Goal: Complete application form: Complete application form

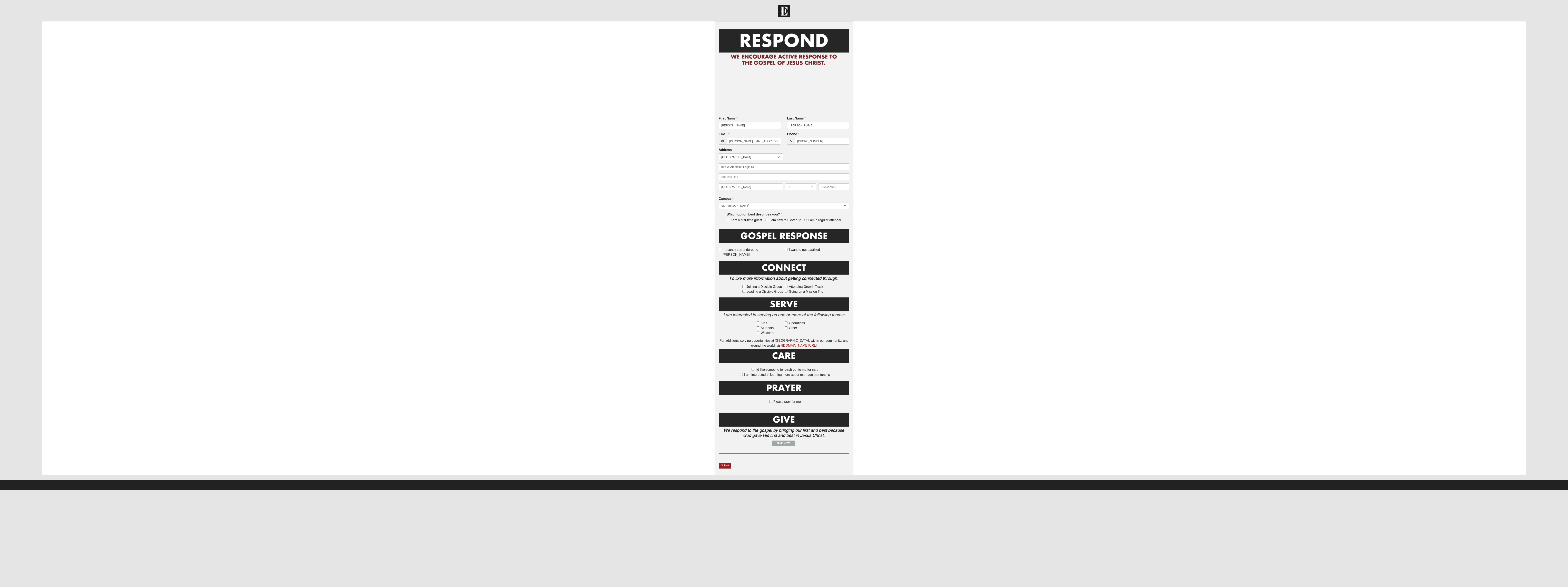
click at [285, 163] on div "First Name Jesse First Name is required. Last Name Manning Last Name is require…" at bounding box center [783, 248] width 1483 height 454
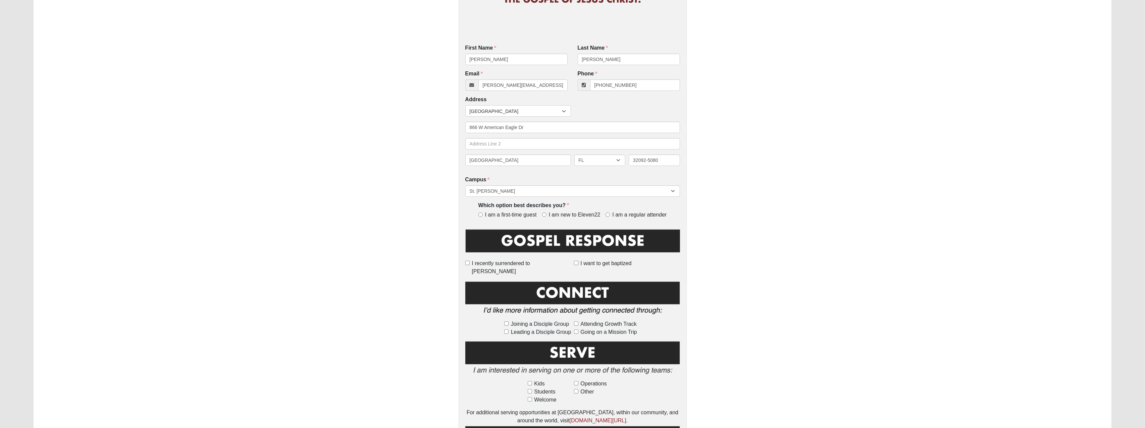
scroll to position [105, 0]
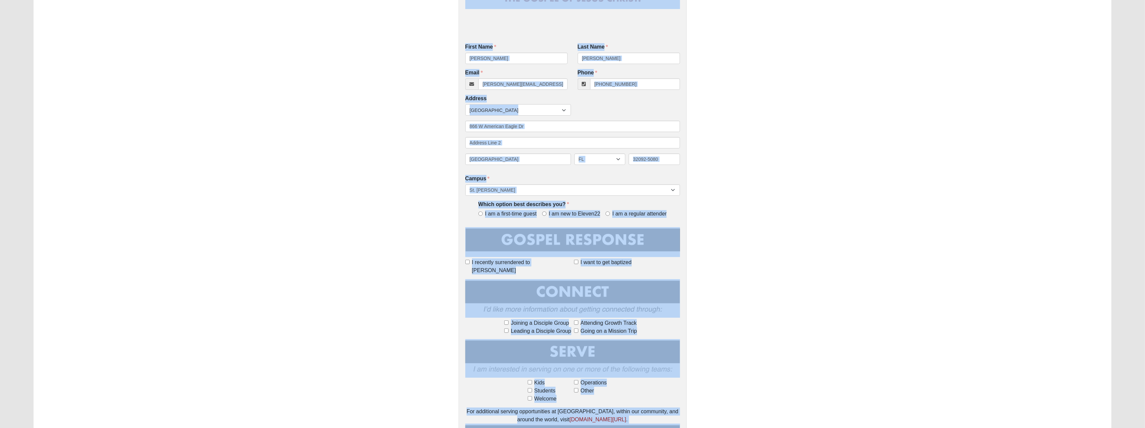
click at [468, 198] on div "First Name Jesse First Name is required. Last Name Manning Last Name is require…" at bounding box center [572, 282] width 1077 height 702
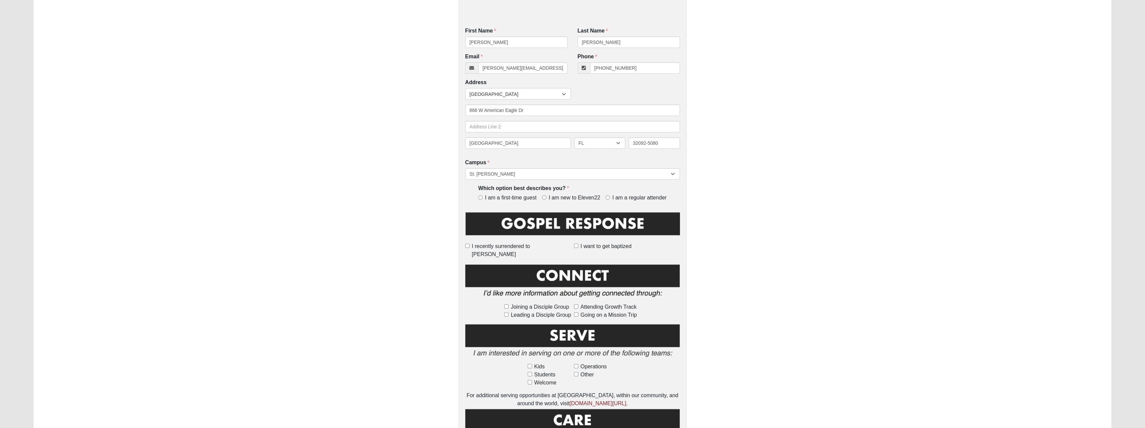
scroll to position [122, 0]
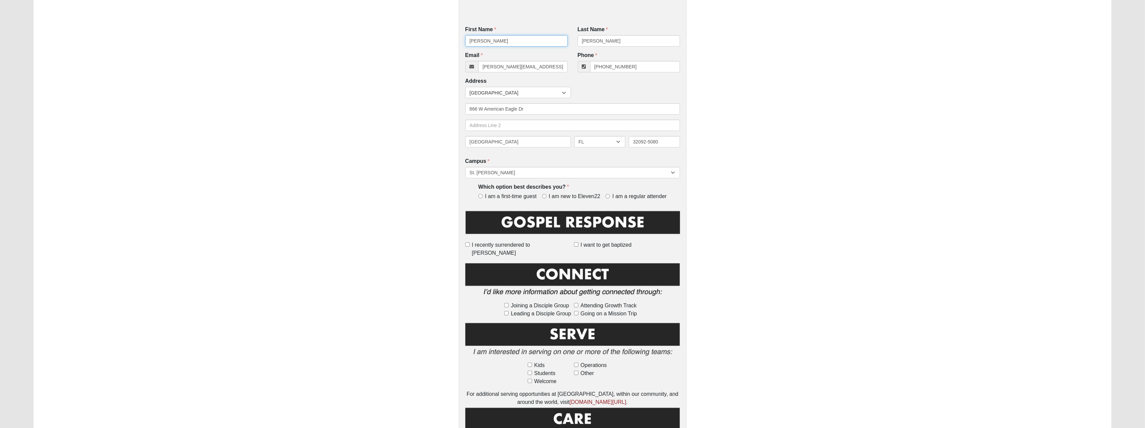
click at [468, 38] on input "[PERSON_NAME]" at bounding box center [516, 40] width 102 height 11
click at [468, 60] on div "First Name First Name is required. Last Name Manning Last Name is required. Ema…" at bounding box center [572, 264] width 1077 height 702
click at [468, 36] on input "[PERSON_NAME]" at bounding box center [629, 40] width 102 height 11
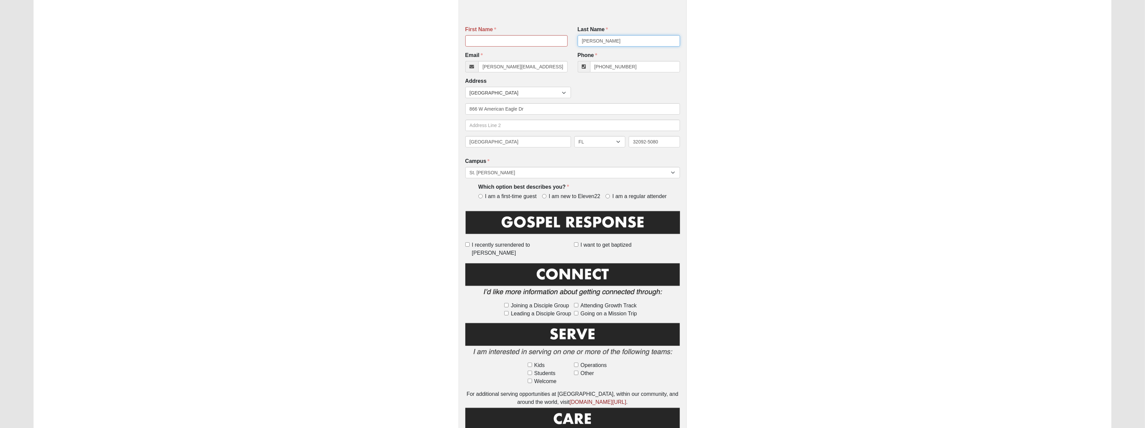
click at [468, 36] on input "[PERSON_NAME]" at bounding box center [629, 40] width 102 height 11
click at [468, 64] on input "[PHONE_NUMBER]" at bounding box center [635, 66] width 90 height 11
click at [468, 65] on input "[PERSON_NAME][EMAIL_ADDRESS][PERSON_NAME][DOMAIN_NAME]" at bounding box center [522, 66] width 89 height 11
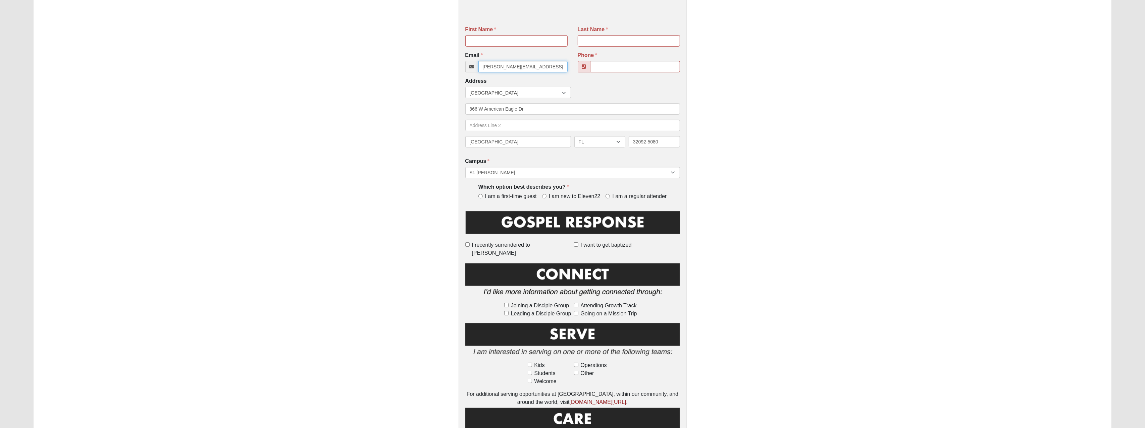
click at [468, 65] on input "[PERSON_NAME][EMAIL_ADDRESS][PERSON_NAME][DOMAIN_NAME]" at bounding box center [522, 66] width 89 height 11
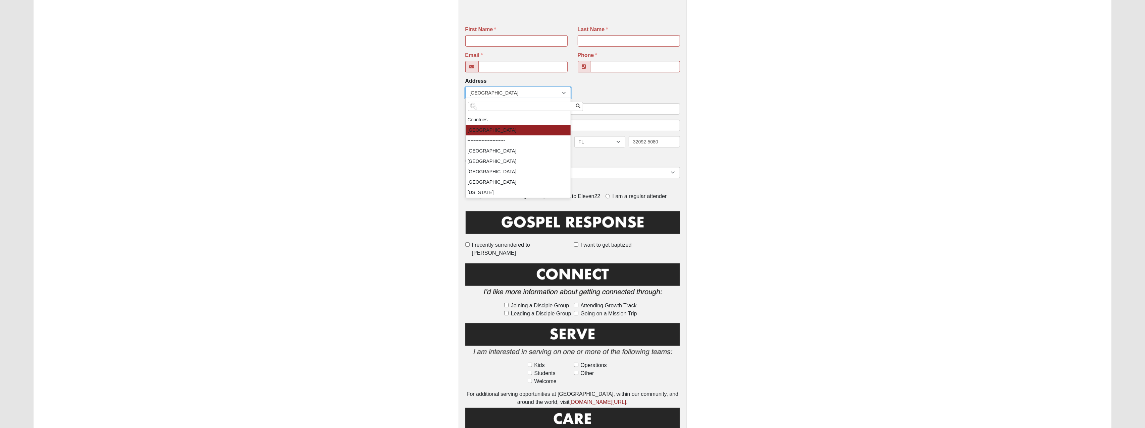
click at [468, 88] on span "[GEOGRAPHIC_DATA]" at bounding box center [516, 92] width 92 height 11
click at [468, 90] on div "First Name Last Name Email Email address is not valid Phone Address Countries U…" at bounding box center [572, 264] width 1077 height 702
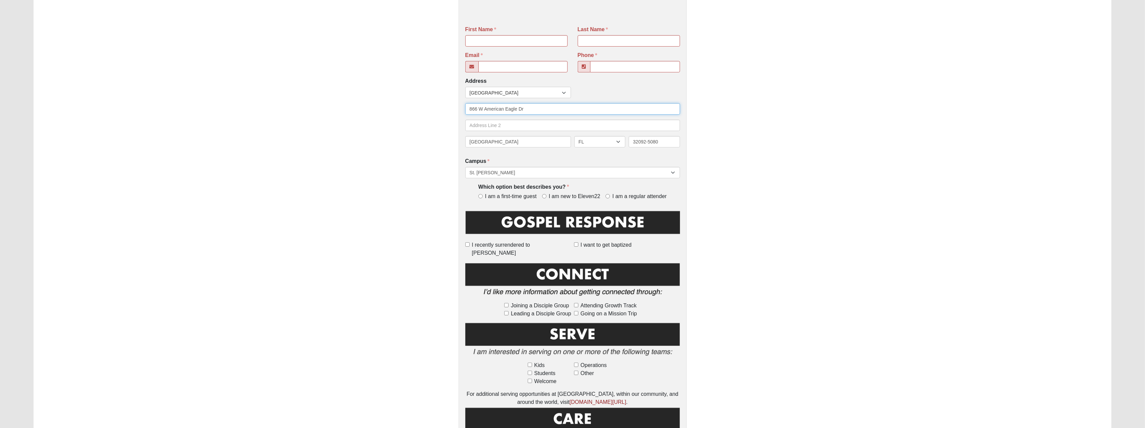
click at [468, 110] on input "866 W American Eagle Dr" at bounding box center [572, 108] width 215 height 11
click at [468, 140] on input "[GEOGRAPHIC_DATA]" at bounding box center [518, 141] width 106 height 11
click at [468, 139] on input "[GEOGRAPHIC_DATA]" at bounding box center [518, 141] width 106 height 11
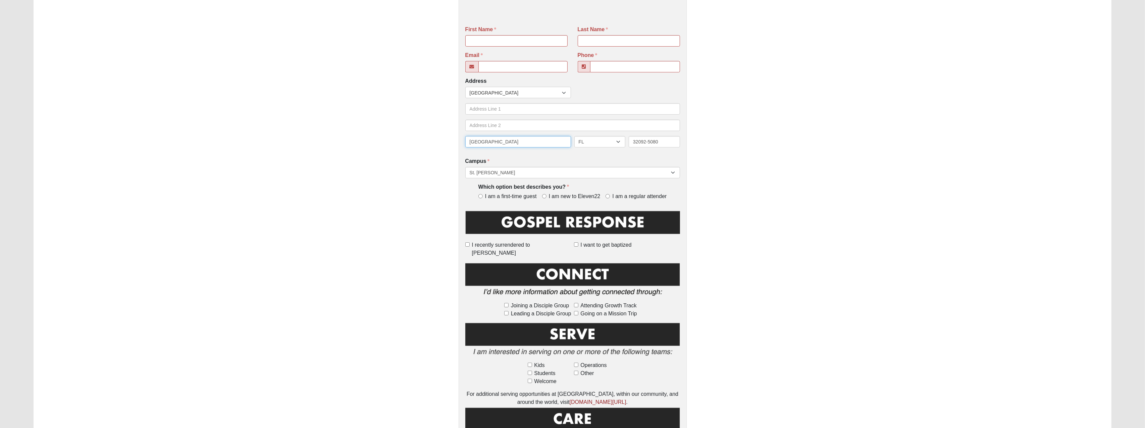
click at [468, 139] on input "[GEOGRAPHIC_DATA]" at bounding box center [518, 141] width 106 height 11
click at [468, 142] on input "32092-5080" at bounding box center [654, 141] width 51 height 11
click at [468, 170] on select "Arlington Baymeadows Eleven22 Online Fleming Island Jesup Mandarin North Jax Or…" at bounding box center [572, 172] width 215 height 11
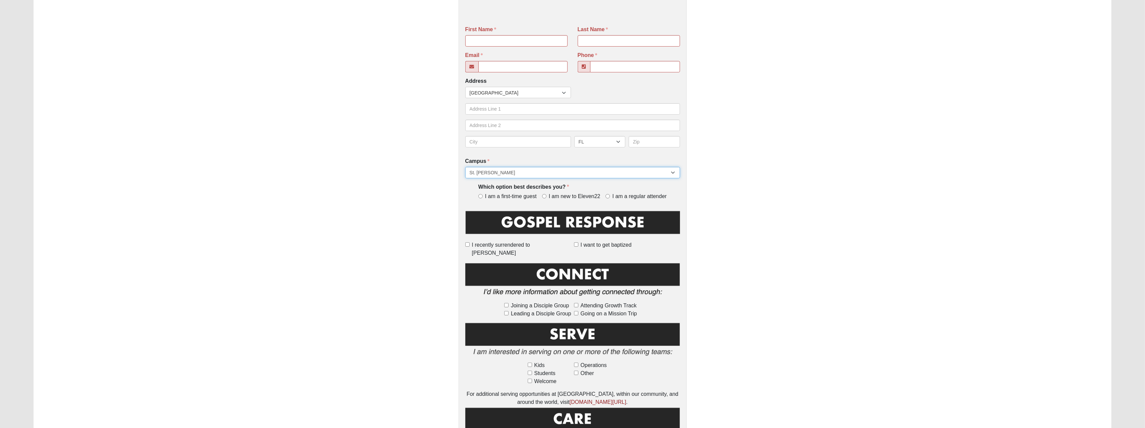
select select
click at [465, 167] on select "Arlington Baymeadows Eleven22 Online Fleming Island Jesup Mandarin North Jax Or…" at bounding box center [572, 172] width 215 height 11
click at [468, 133] on div "First Name Last Name Email Email address is not valid Phone Address Countries U…" at bounding box center [572, 264] width 1077 height 702
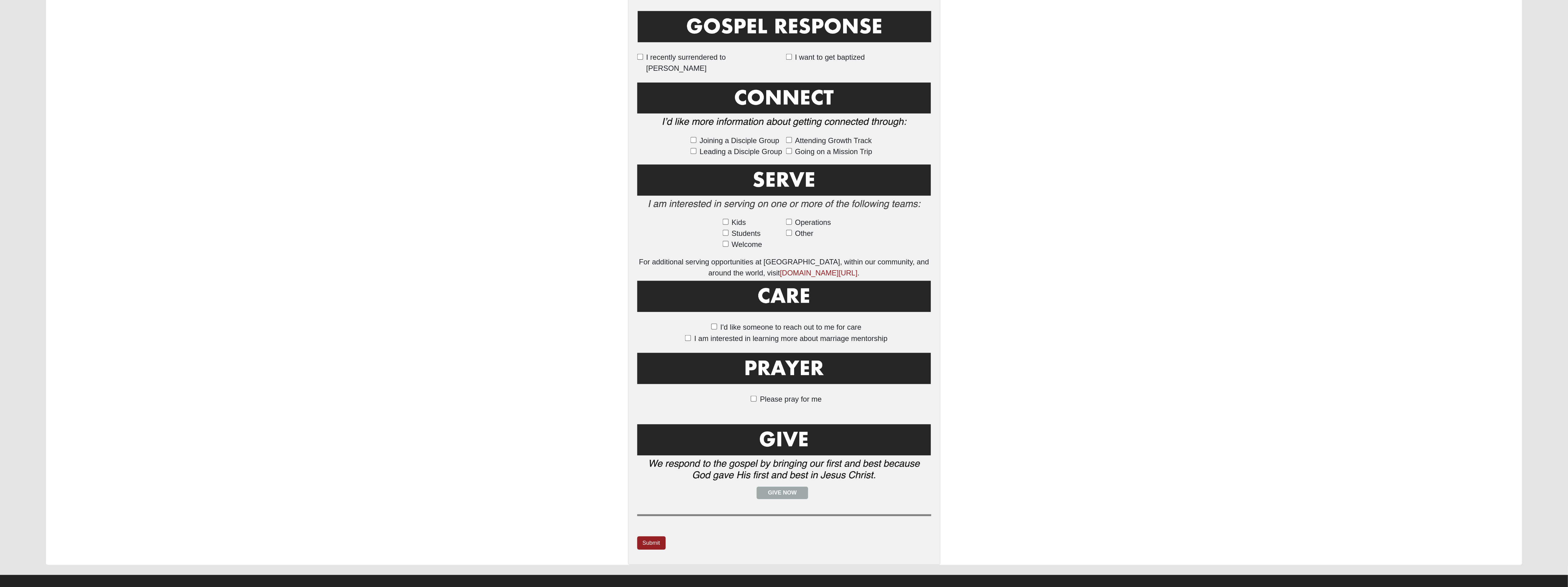
scroll to position [116, 0]
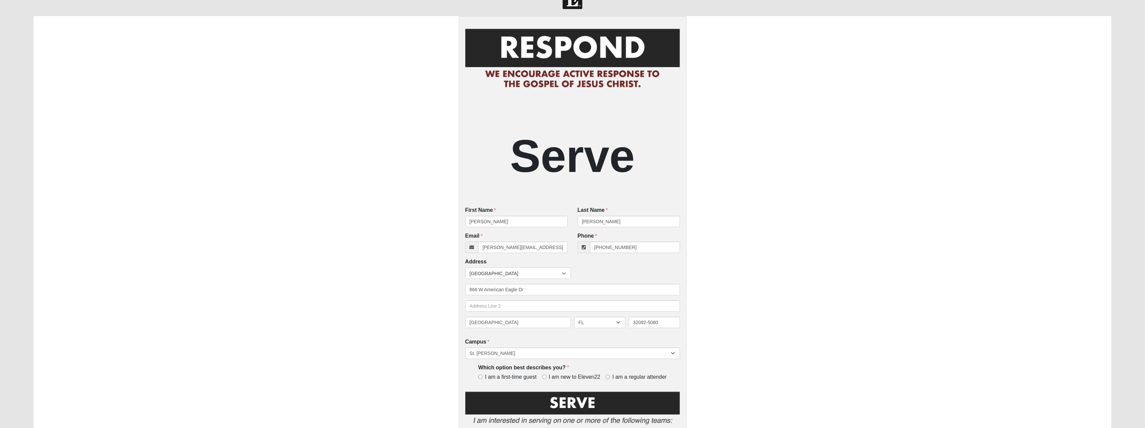
scroll to position [15, 0]
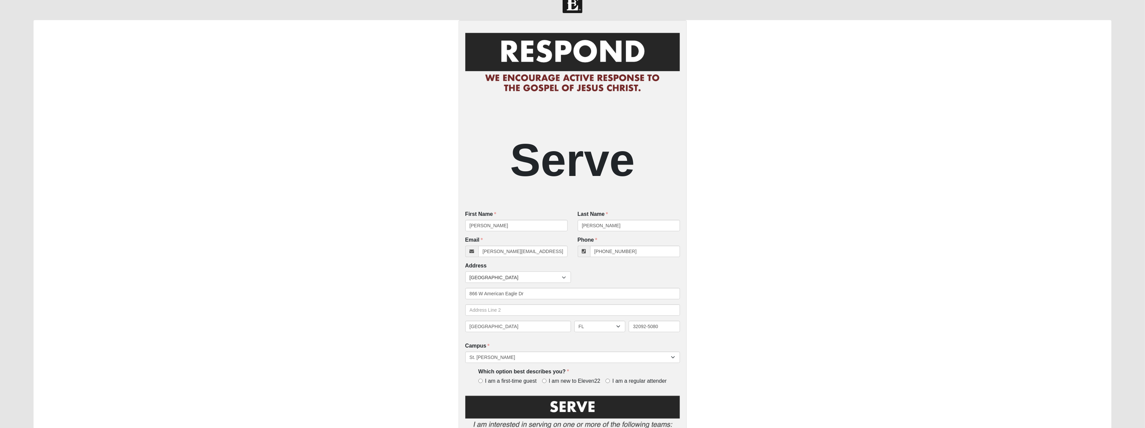
click at [796, 225] on div "Serve First Name Jesse First Name is required. Last Name Manning Last Name is r…" at bounding box center [572, 268] width 1077 height 496
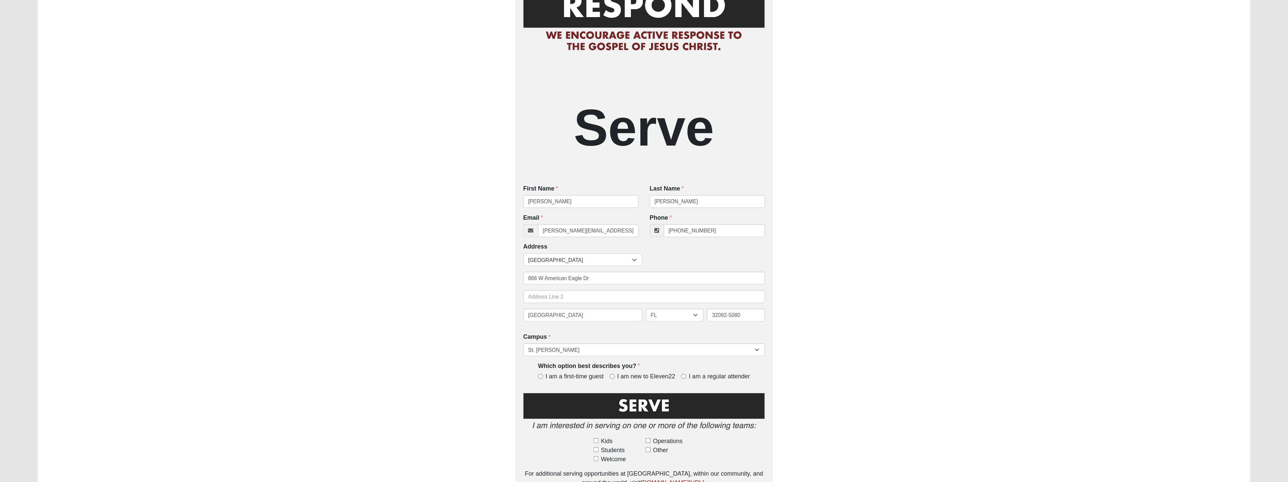
scroll to position [62, 0]
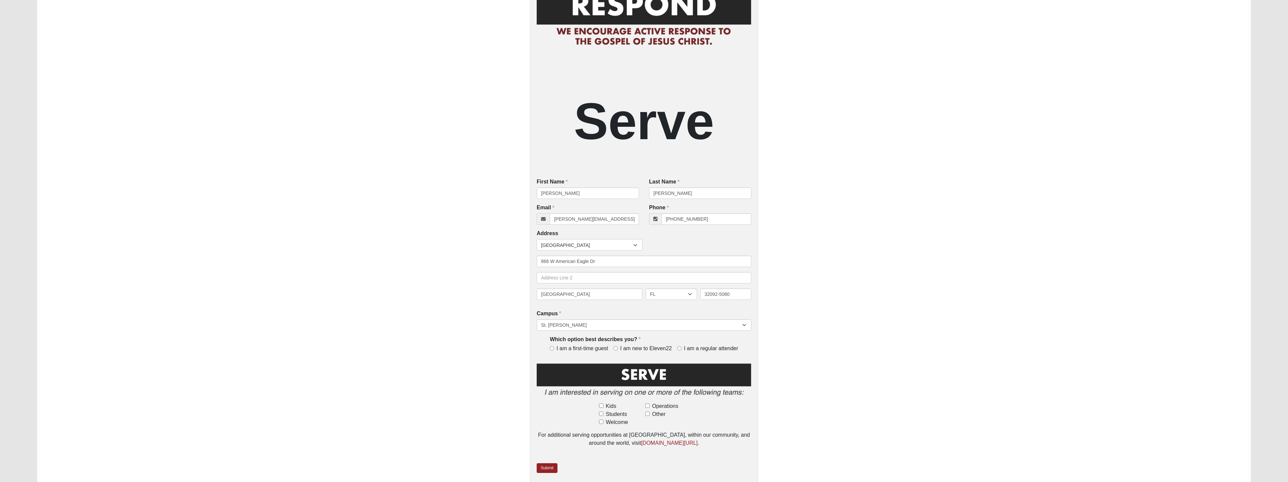
click at [664, 88] on div "Serve First Name Jesse First Name is required. Last Name Manning Last Name is r…" at bounding box center [644, 229] width 228 height 511
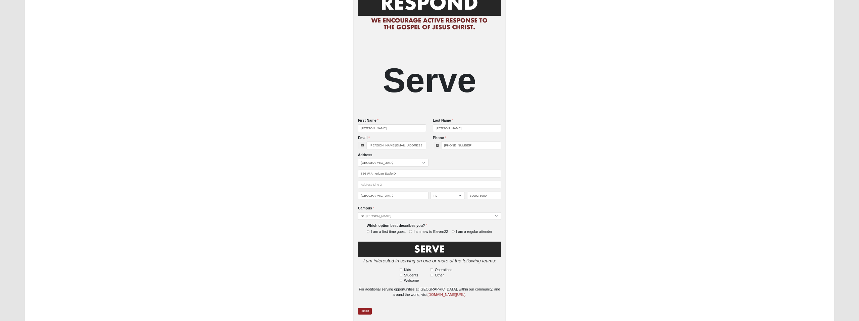
scroll to position [0, 0]
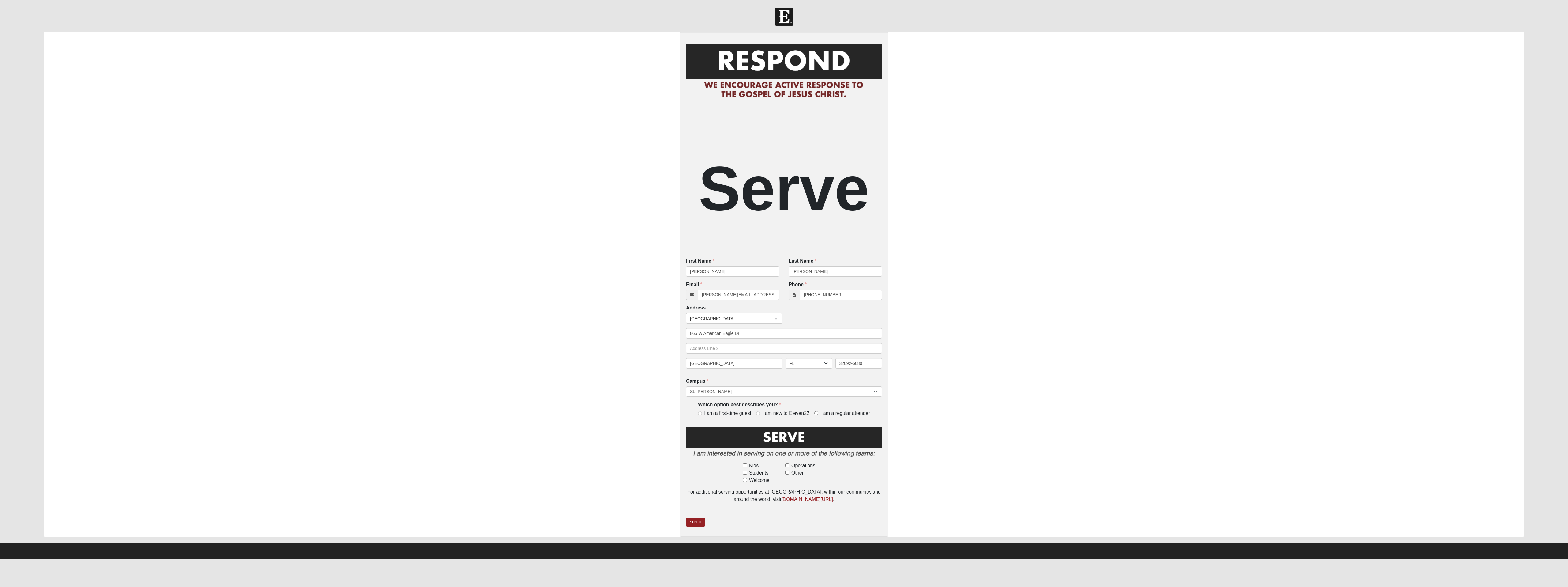
click at [825, 191] on h2 "Serve" at bounding box center [784, 188] width 196 height 76
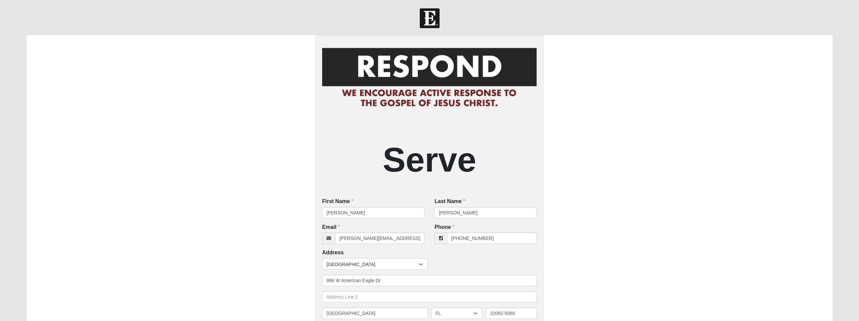
click at [573, 96] on div "Serve First Name Jesse First Name is required. Last Name Manning Last Name is r…" at bounding box center [429, 269] width 806 height 468
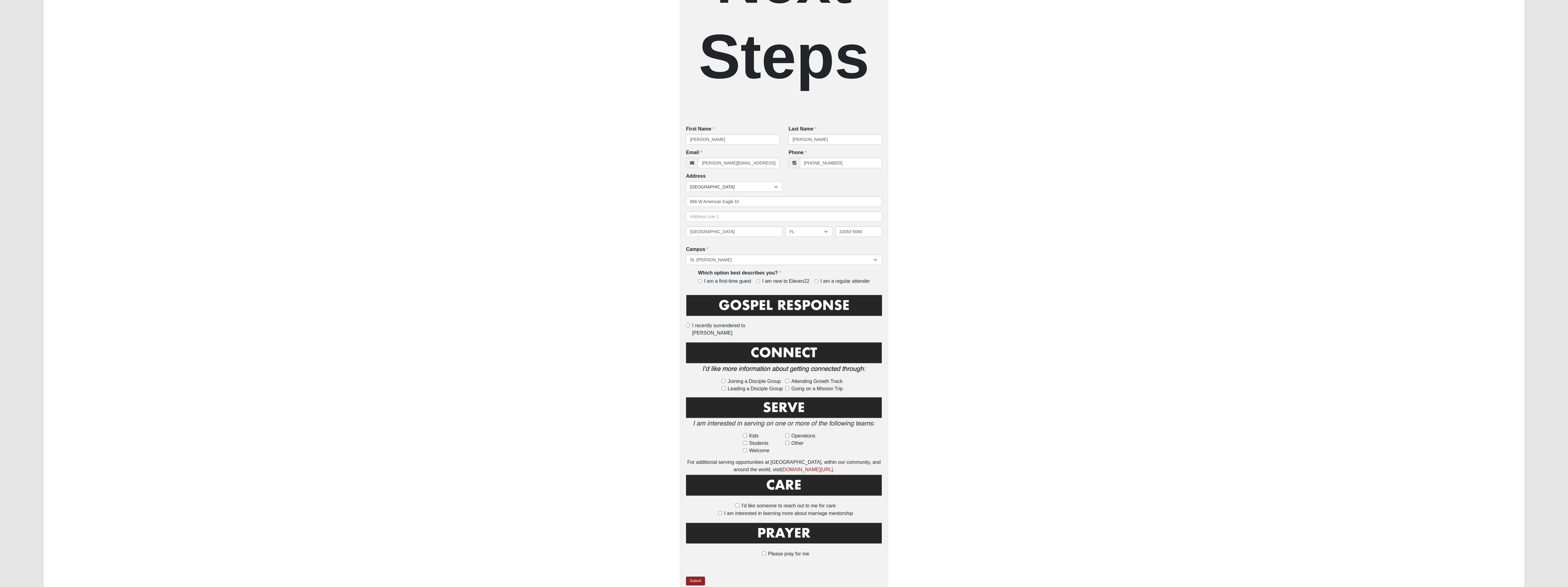
scroll to position [305, 0]
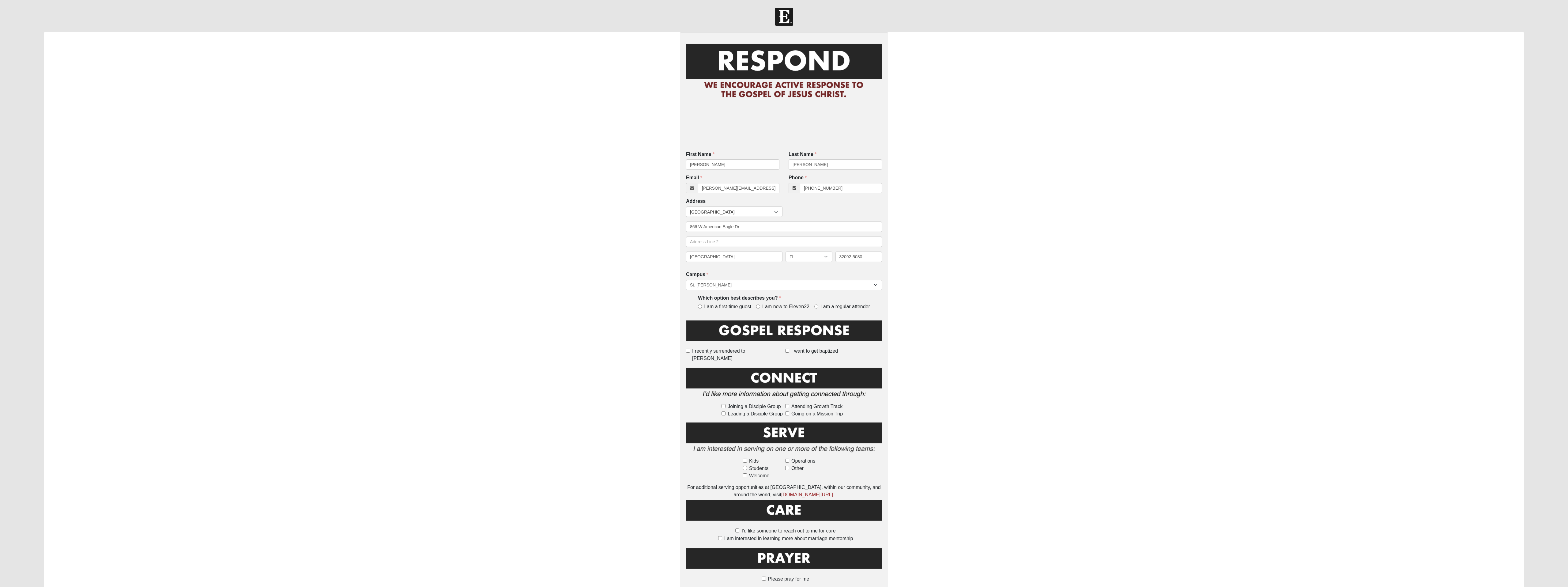
click at [747, 350] on span "I recently surrendered to Jesus" at bounding box center [737, 354] width 90 height 15
click at [690, 350] on input "I recently surrendered to Jesus" at bounding box center [688, 351] width 4 height 4
checkbox input "true"
click at [833, 304] on span "I am a regular attender" at bounding box center [846, 307] width 49 height 7
click at [818, 304] on input "I am a regular attender" at bounding box center [816, 306] width 4 height 4
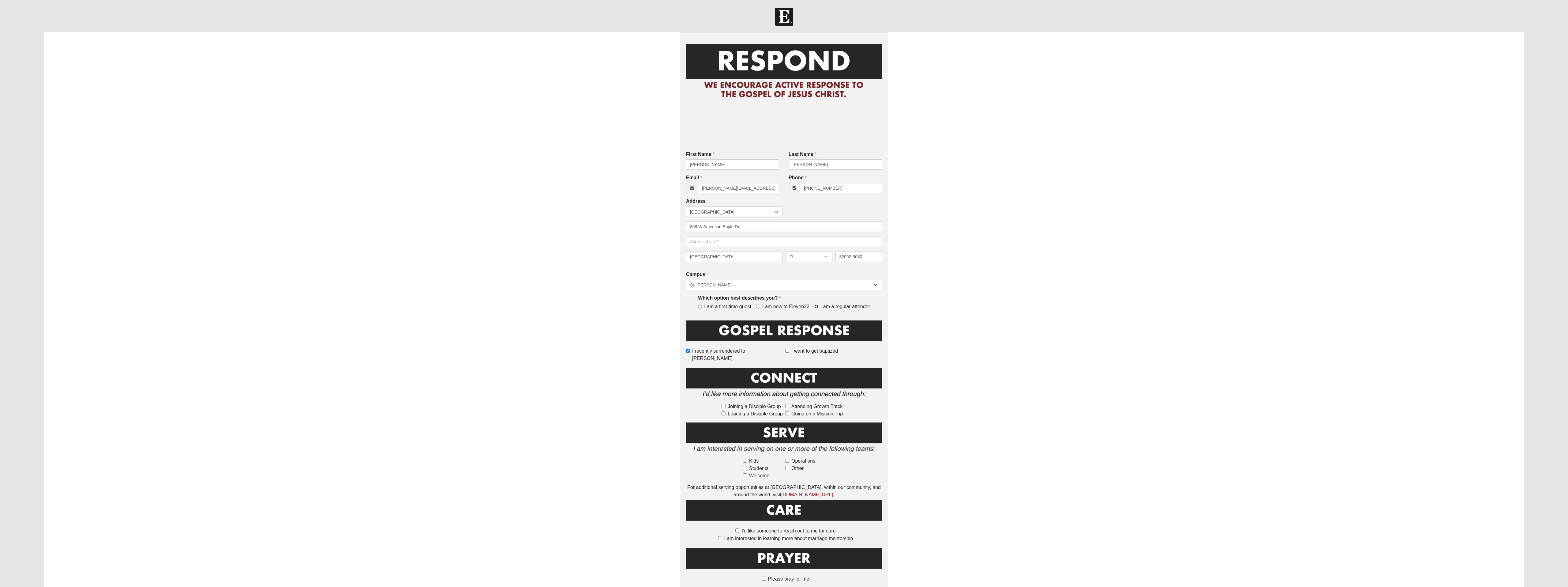
radio input "true"
